Goal: Information Seeking & Learning: Learn about a topic

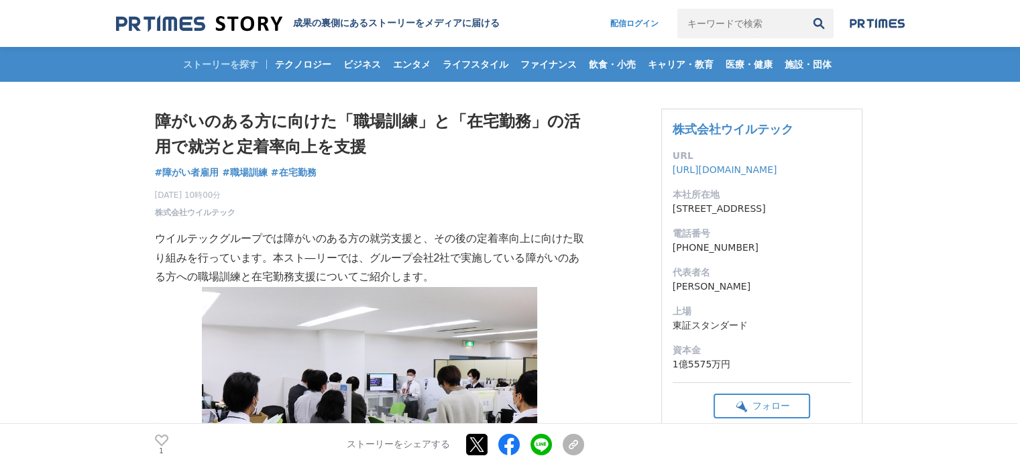
drag, startPoint x: 332, startPoint y: 115, endPoint x: 423, endPoint y: 125, distance: 91.8
click at [423, 125] on h1 "障がいのある方に向けた「職場訓練」と「在宅勤務」の活用で就労と定着率向上を支援" at bounding box center [369, 135] width 429 height 52
copy h1 "「職場訓練」"
click at [236, 32] on img at bounding box center [199, 24] width 166 height 18
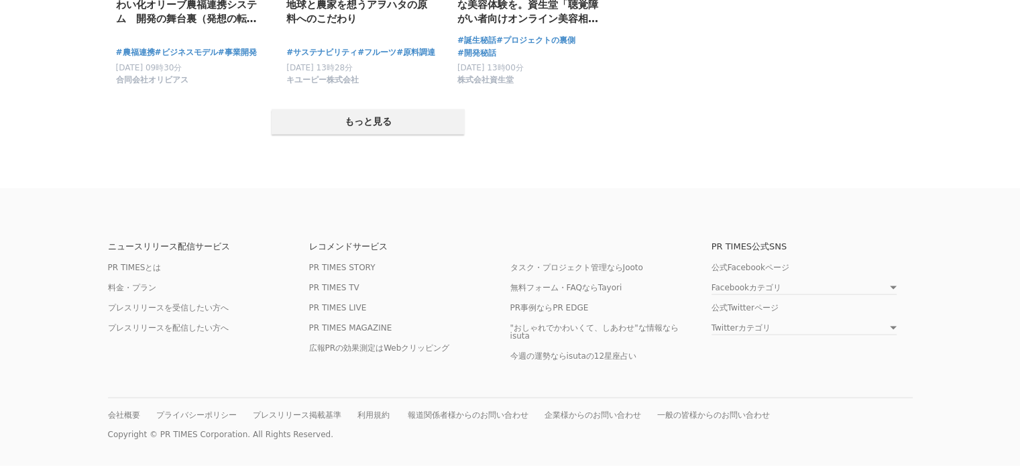
scroll to position [2778, 0]
click at [148, 263] on link "PR TIMESとは" at bounding box center [135, 268] width 54 height 10
click at [353, 266] on link "PR TIMES STORY" at bounding box center [342, 268] width 66 height 10
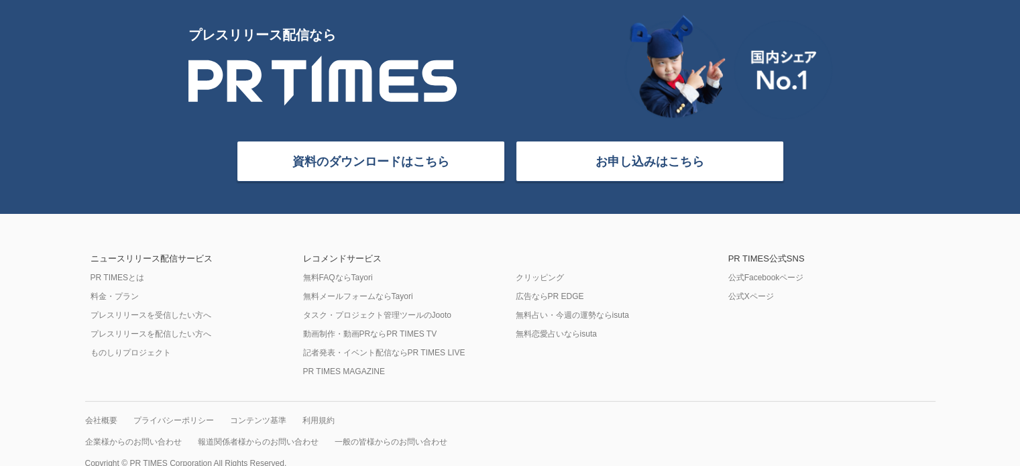
scroll to position [5490, 0]
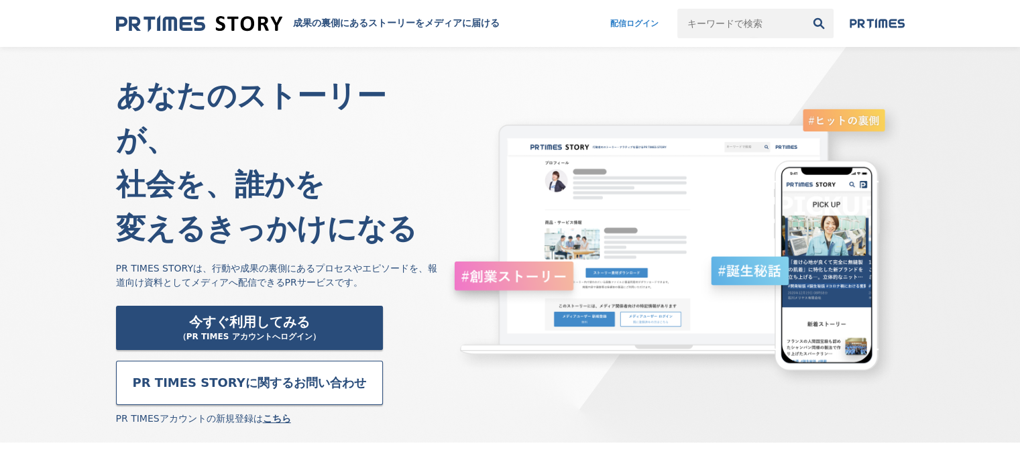
drag, startPoint x: 117, startPoint y: 221, endPoint x: 391, endPoint y: 241, distance: 275.0
click at [391, 262] on p "PR TIMES STORYは、行動や成果の裏側にあるプロセスやエピソードを、報道向け資料としてメディアへ配信できるPRサービスです。" at bounding box center [280, 276] width 329 height 28
copy p "PR TIMES STORYは、行動や成果の裏側にあるプロセスやエピソードを、報道向け資料としてメディアへ配信できるPRサービスです。"
